Goal: Task Accomplishment & Management: Manage account settings

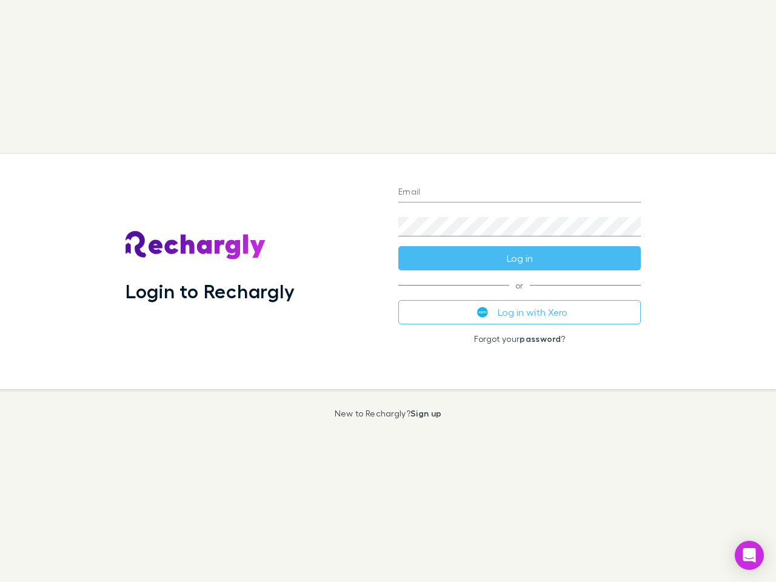
click at [388, 291] on div "Login to Rechargly" at bounding box center [252, 271] width 273 height 235
click at [520, 193] on input "Email" at bounding box center [519, 192] width 243 height 19
click at [520, 258] on button "Log in" at bounding box center [519, 258] width 243 height 24
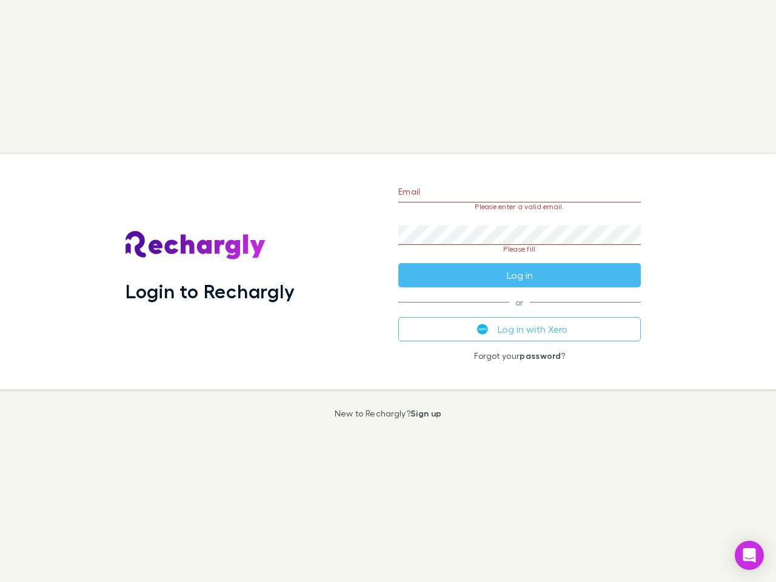
click at [520, 312] on div "Email Please enter a valid email. Password Please fill Log in or Log in with Xe…" at bounding box center [520, 271] width 262 height 235
click at [750, 556] on icon "Open Intercom Messenger" at bounding box center [749, 555] width 13 height 15
